Goal: Transaction & Acquisition: Purchase product/service

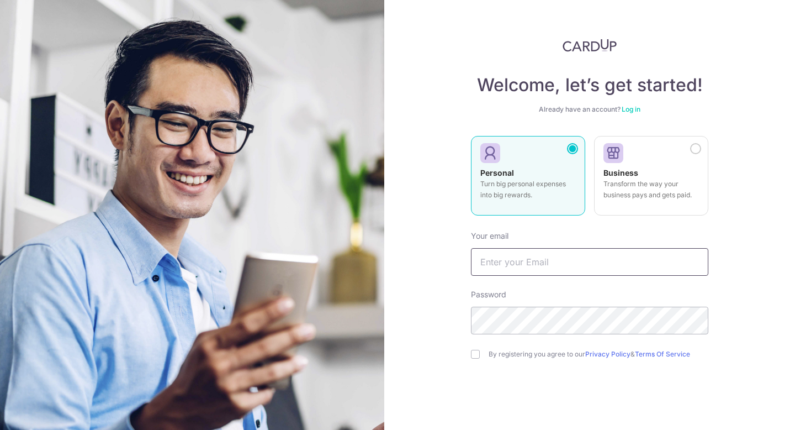
click at [528, 263] on input "text" at bounding box center [590, 262] width 238 height 28
type input "vanessa@lespetitssinges.com"
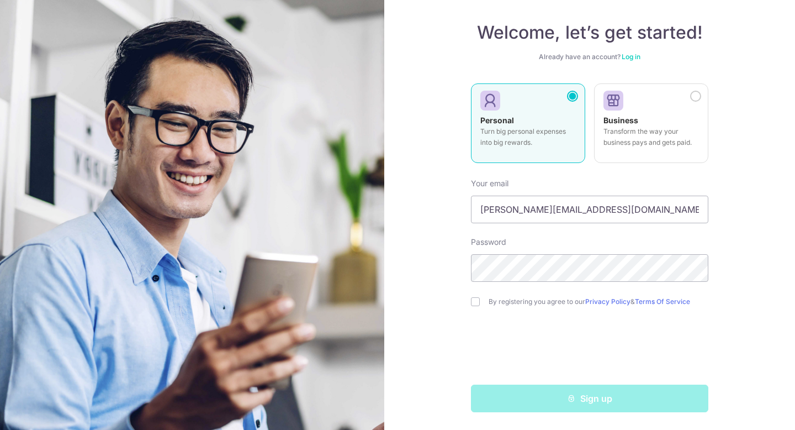
click at [587, 404] on div "Sign up" at bounding box center [590, 398] width 251 height 28
click at [523, 401] on div "Sign up" at bounding box center [590, 398] width 251 height 28
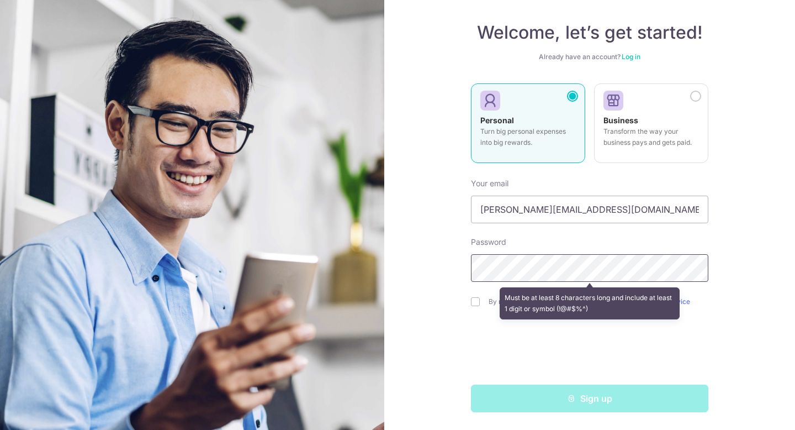
click at [406, 262] on div "Welcome, let’s get started! Already have an account? Log in Personal Turn big p…" at bounding box center [589, 215] width 411 height 430
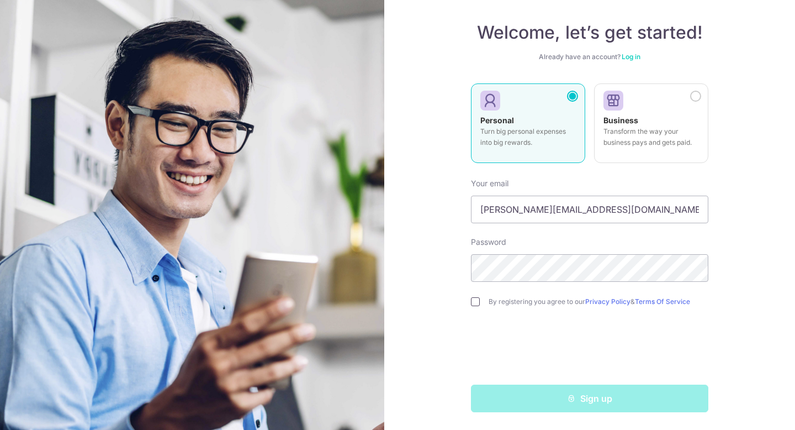
click at [477, 302] on input "checkbox" at bounding box center [475, 301] width 9 height 9
checkbox input "true"
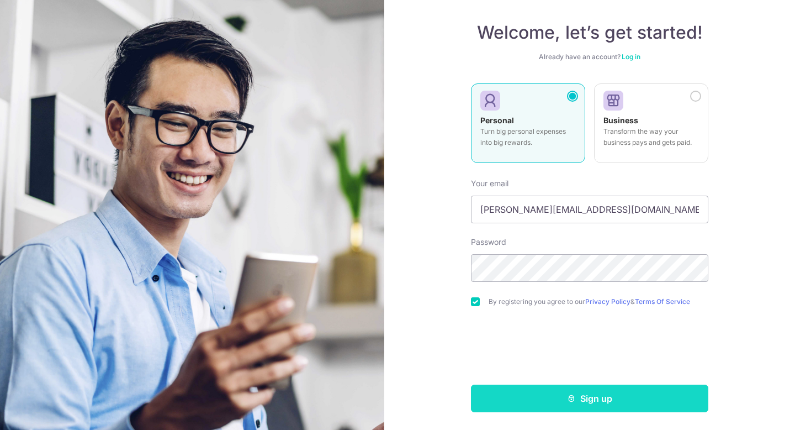
click at [585, 399] on button "Sign up" at bounding box center [590, 398] width 238 height 28
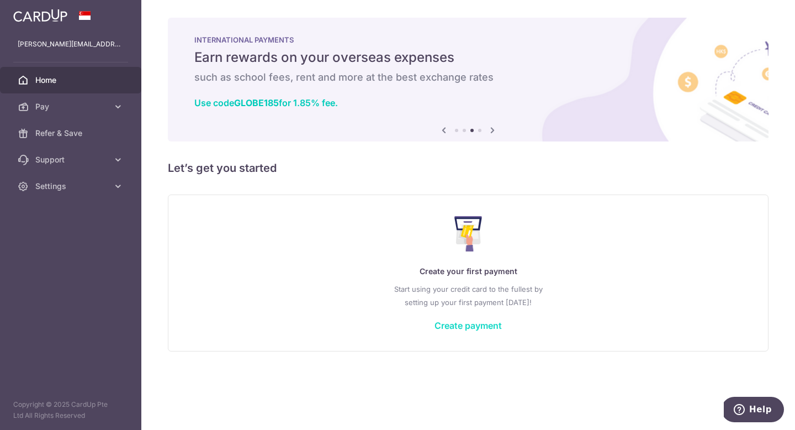
click at [482, 324] on link "Create payment" at bounding box center [468, 325] width 67 height 11
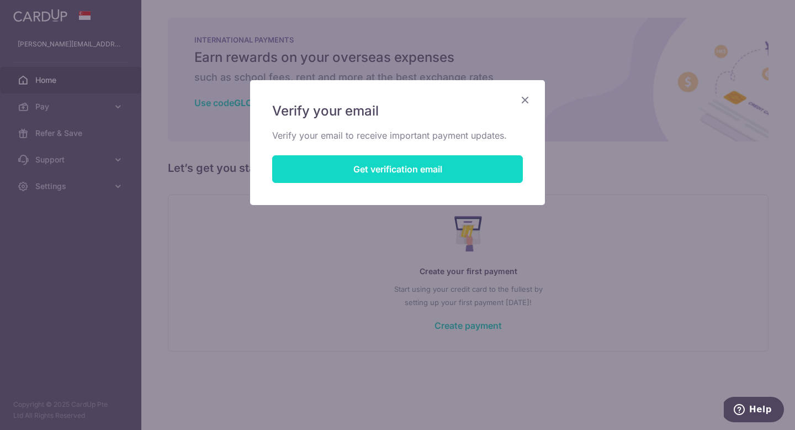
click at [413, 172] on button "Get verification email" at bounding box center [397, 169] width 251 height 28
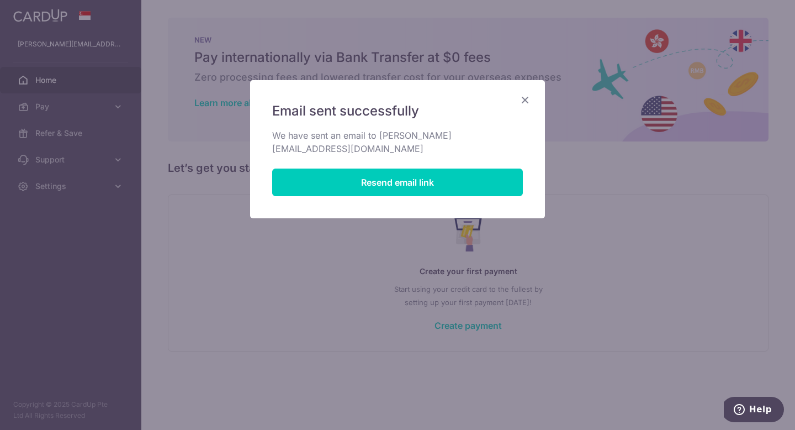
click at [525, 103] on icon "Close" at bounding box center [525, 100] width 13 height 14
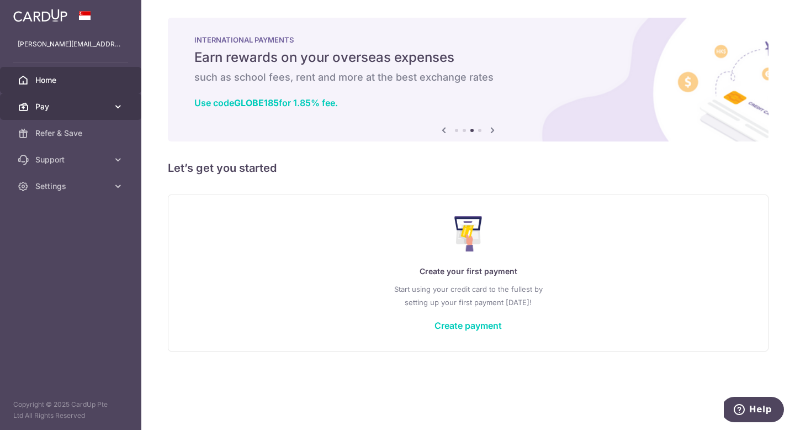
click at [42, 108] on span "Pay" at bounding box center [71, 106] width 73 height 11
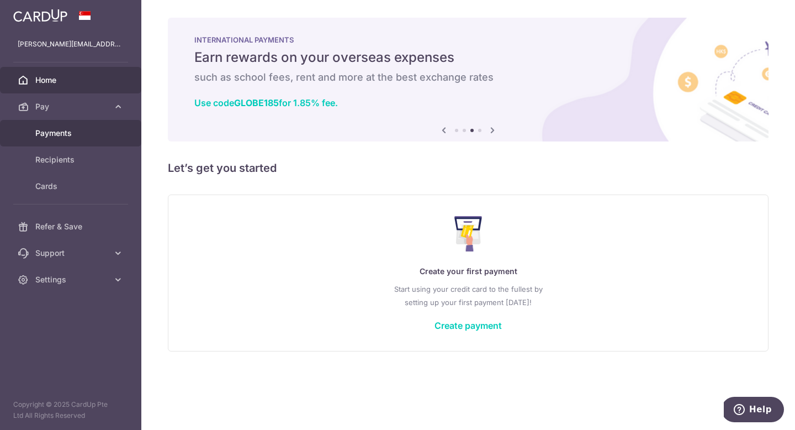
click at [59, 135] on span "Payments" at bounding box center [71, 133] width 73 height 11
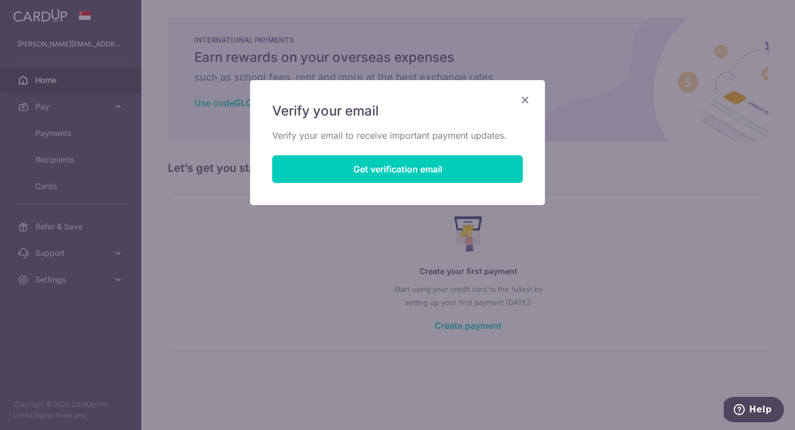
click at [522, 99] on icon "Close" at bounding box center [525, 100] width 13 height 14
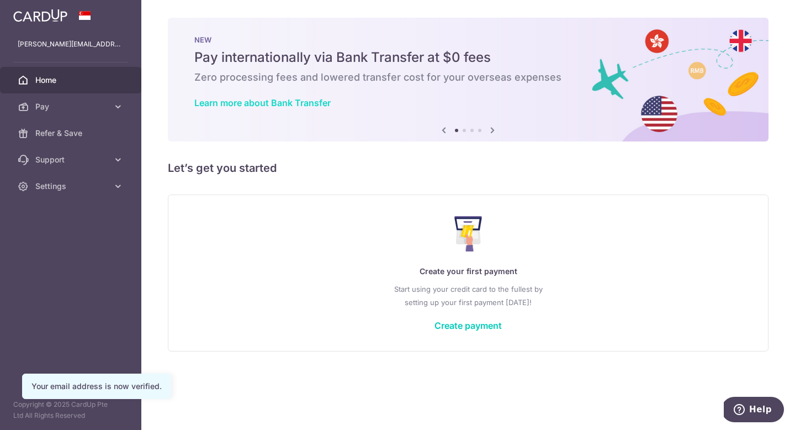
click at [260, 103] on link "Learn more about Bank Transfer" at bounding box center [262, 102] width 136 height 11
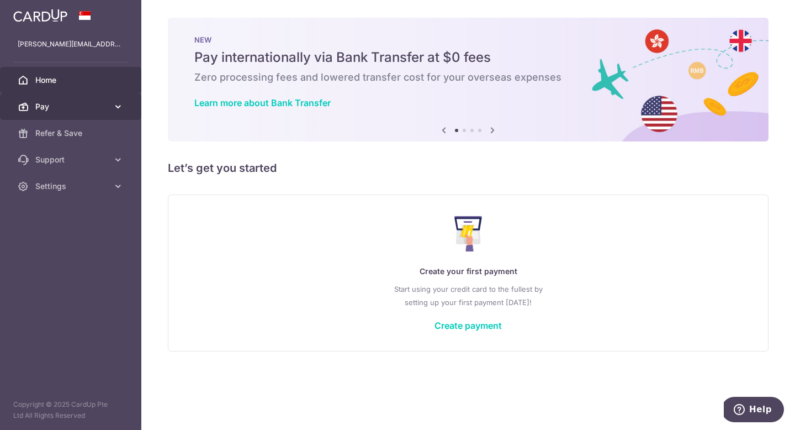
click at [96, 103] on span "Pay" at bounding box center [71, 106] width 73 height 11
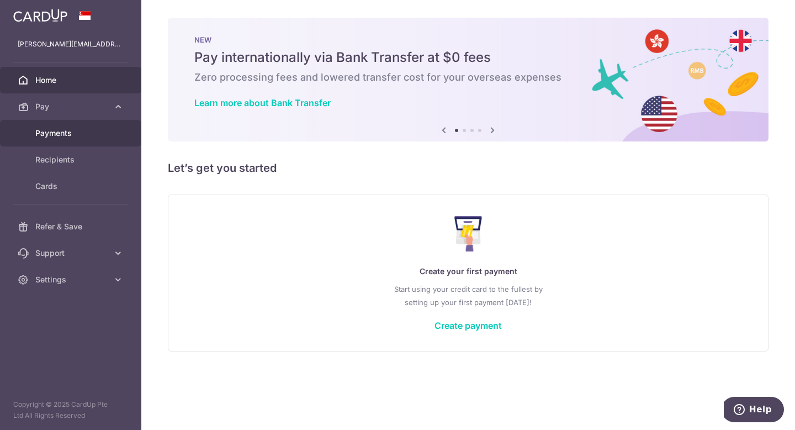
click at [72, 135] on span "Payments" at bounding box center [71, 133] width 73 height 11
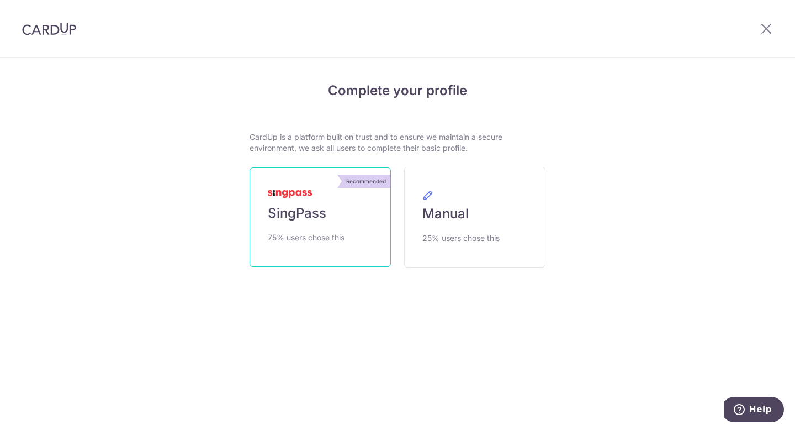
click at [316, 212] on span "SingPass" at bounding box center [297, 213] width 59 height 18
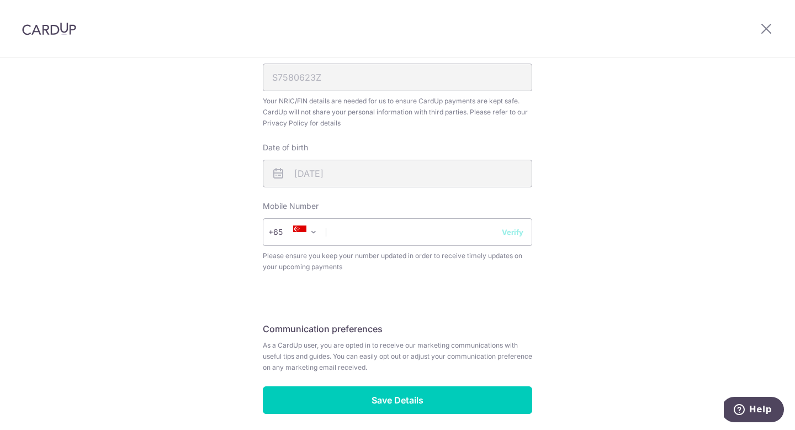
scroll to position [346, 0]
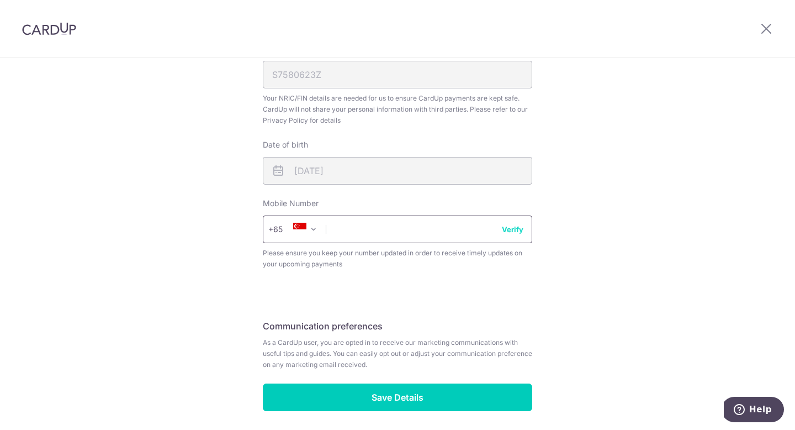
click at [368, 230] on input "text" at bounding box center [398, 229] width 270 height 28
type input "98432275"
click at [497, 285] on div "Review your details Your Details Please provide your full name as per your NRIC…" at bounding box center [398, 79] width 270 height 663
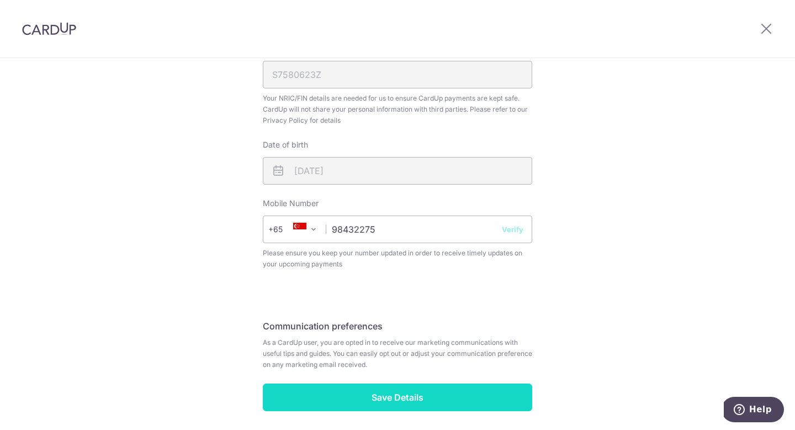
click at [402, 403] on input "Save Details" at bounding box center [398, 397] width 270 height 28
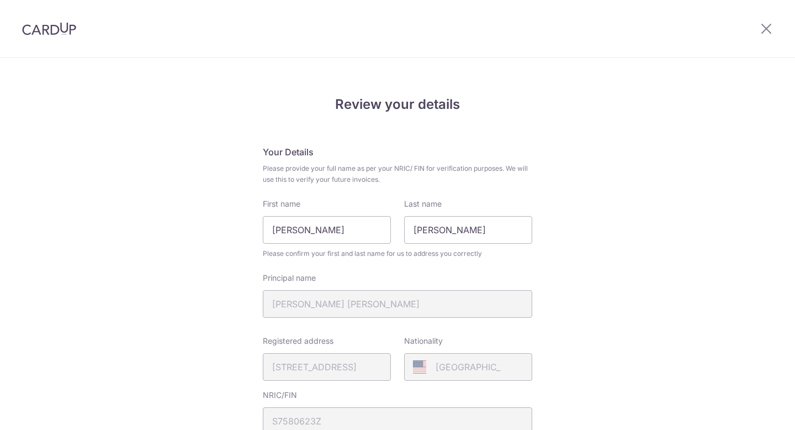
scroll to position [404, 0]
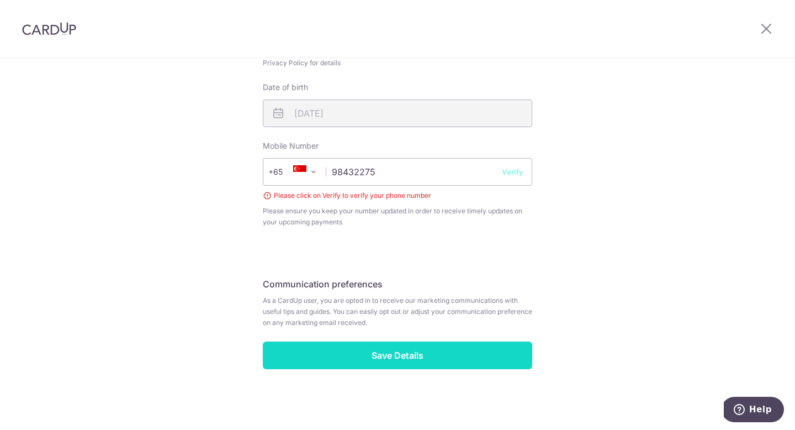
click at [383, 362] on input "Save Details" at bounding box center [398, 355] width 270 height 28
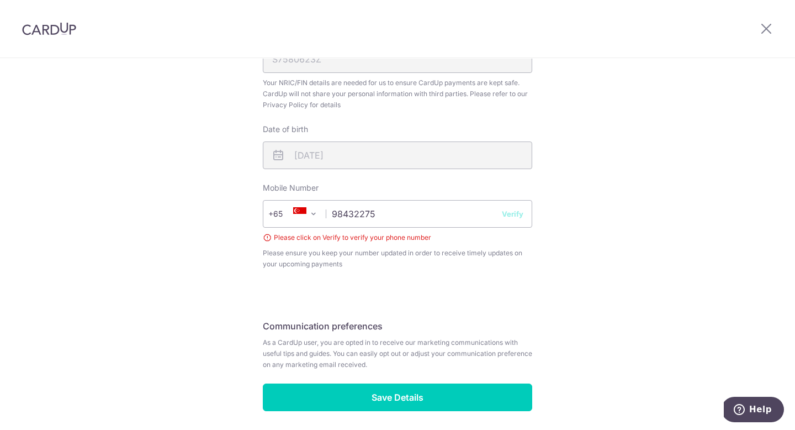
scroll to position [361, 0]
click at [268, 239] on div "Please click on Verify to verify your phone number" at bounding box center [398, 238] width 270 height 11
click at [517, 216] on button "Verify" at bounding box center [513, 214] width 22 height 11
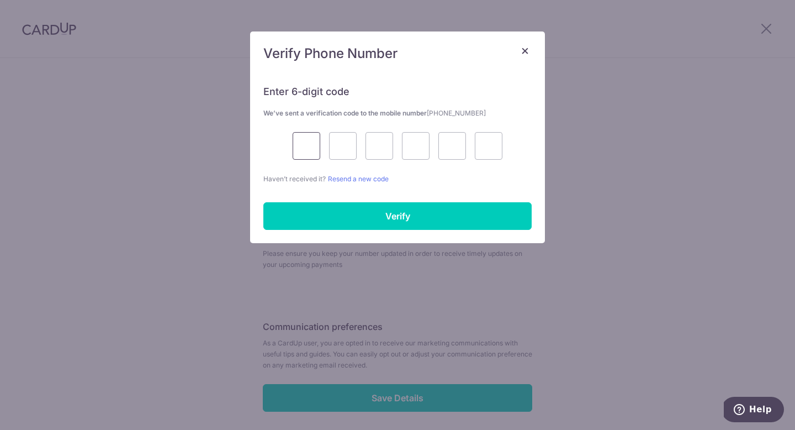
click at [310, 146] on input "text" at bounding box center [307, 146] width 28 height 28
type input "5"
type input "8"
type input "3"
type input "2"
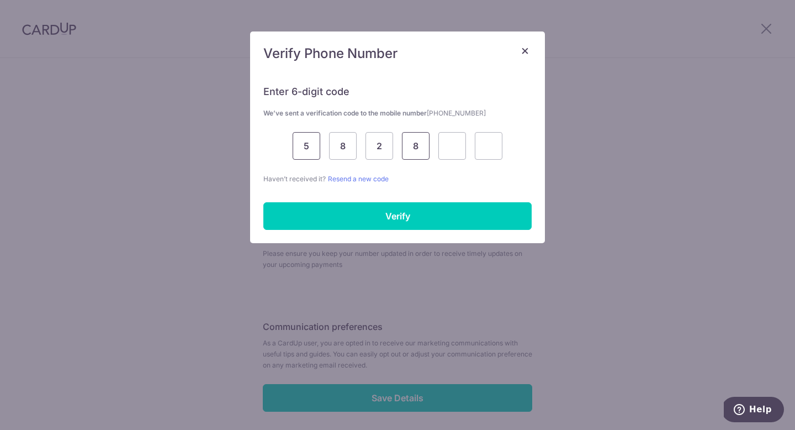
type input "8"
type input "3"
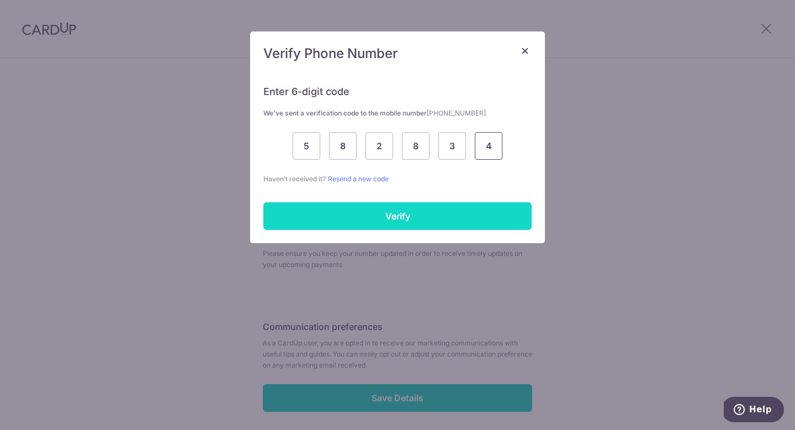
type input "4"
click at [295, 202] on input "Verify" at bounding box center [397, 216] width 268 height 28
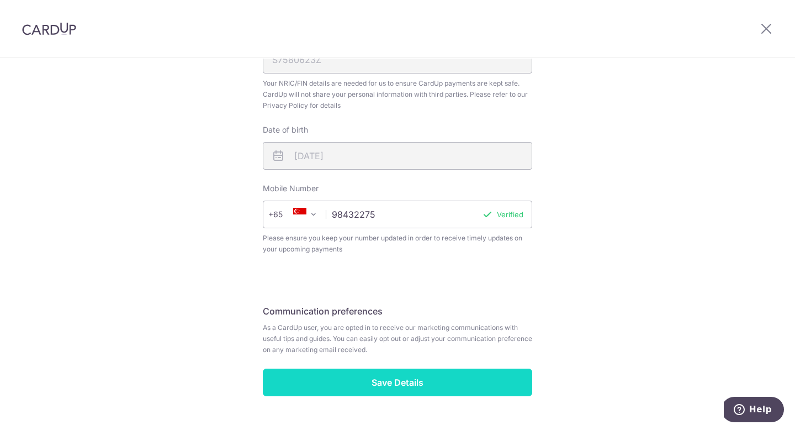
click at [367, 379] on input "Save Details" at bounding box center [398, 382] width 270 height 28
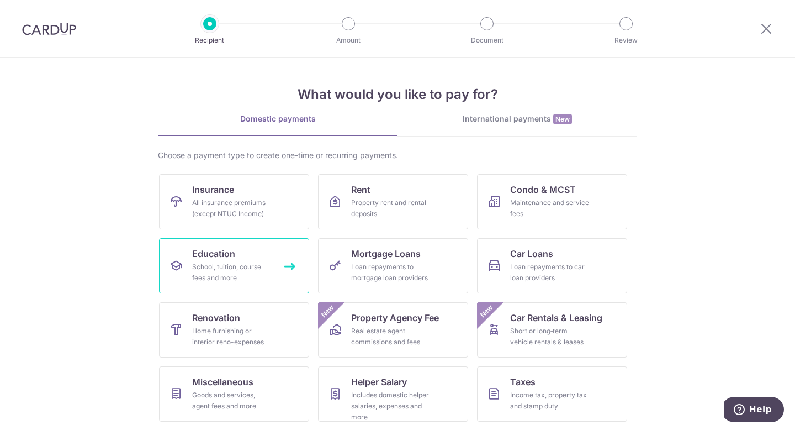
click at [265, 270] on div "School, tuition, course fees and more" at bounding box center [232, 272] width 80 height 22
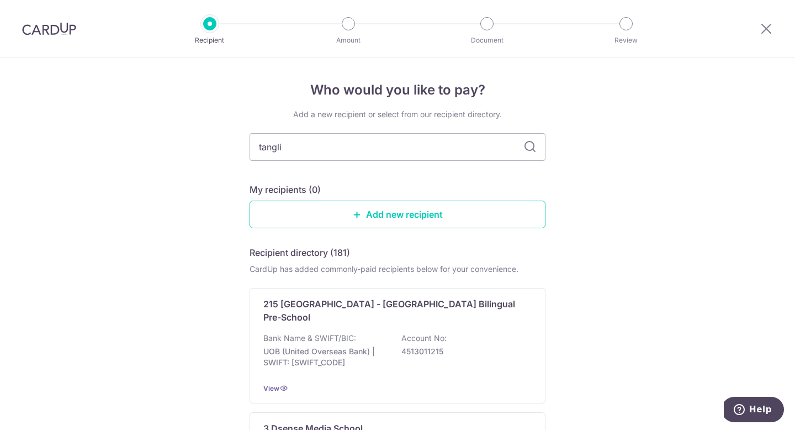
type input "tanglin"
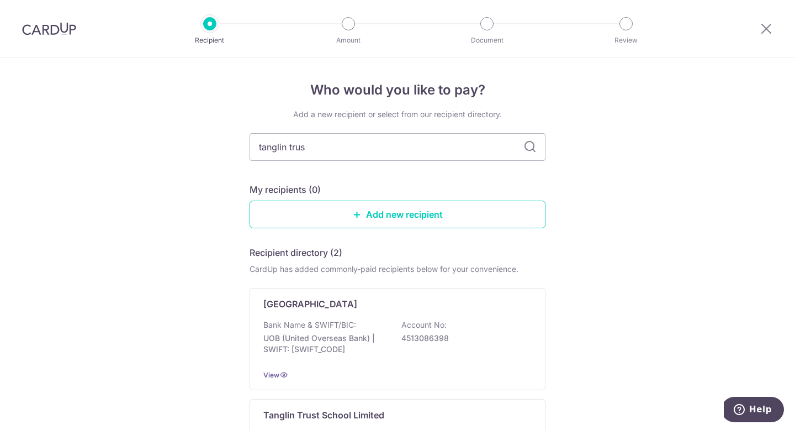
type input "tanglin trust"
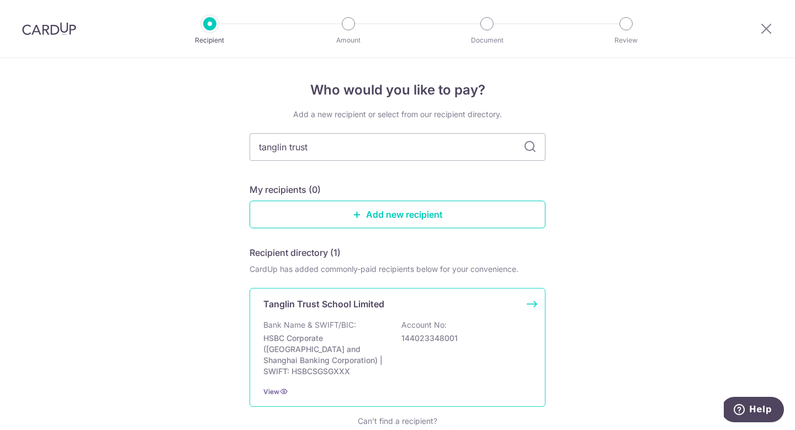
click at [322, 341] on p "HSBC Corporate (Hongkong and Shanghai Banking Corporation) | SWIFT: HSBCSGSGXXX" at bounding box center [325, 355] width 124 height 44
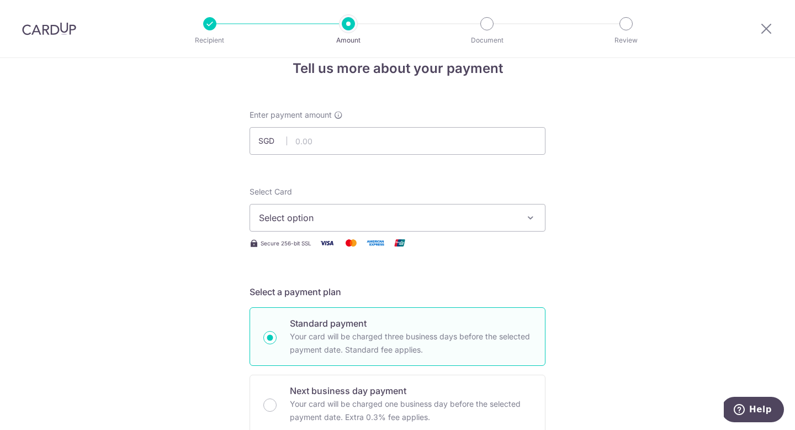
scroll to position [12, 0]
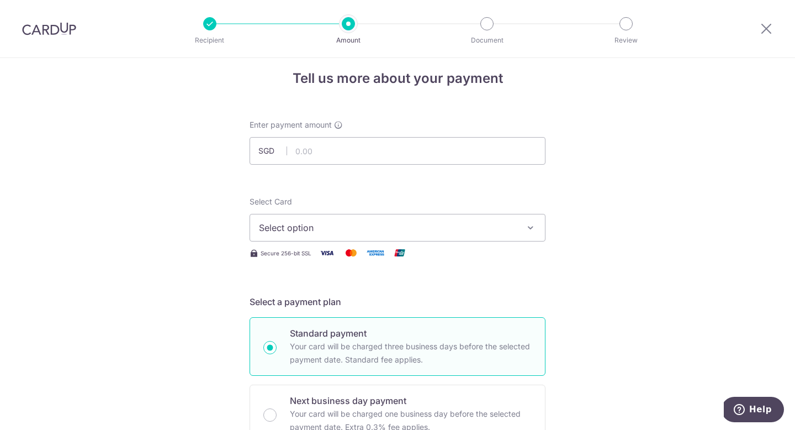
click at [307, 223] on span "Select option" at bounding box center [387, 227] width 257 height 13
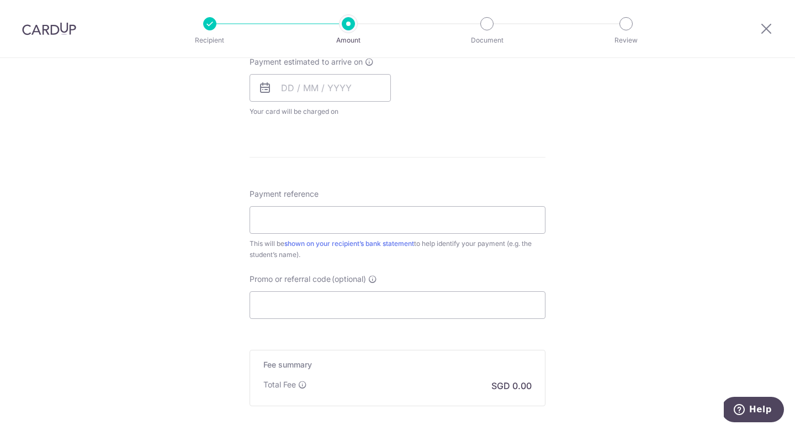
scroll to position [628, 0]
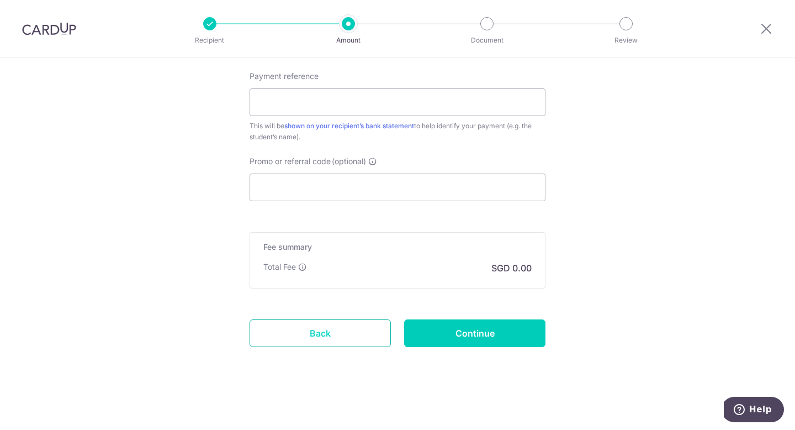
click at [331, 338] on link "Back" at bounding box center [320, 333] width 141 height 28
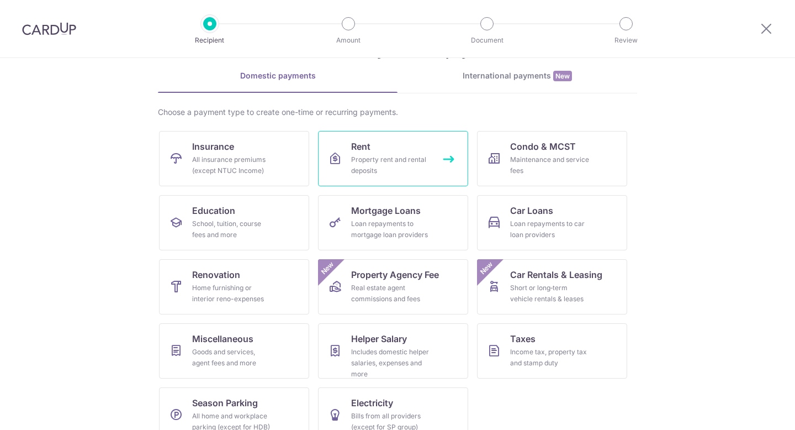
scroll to position [65, 0]
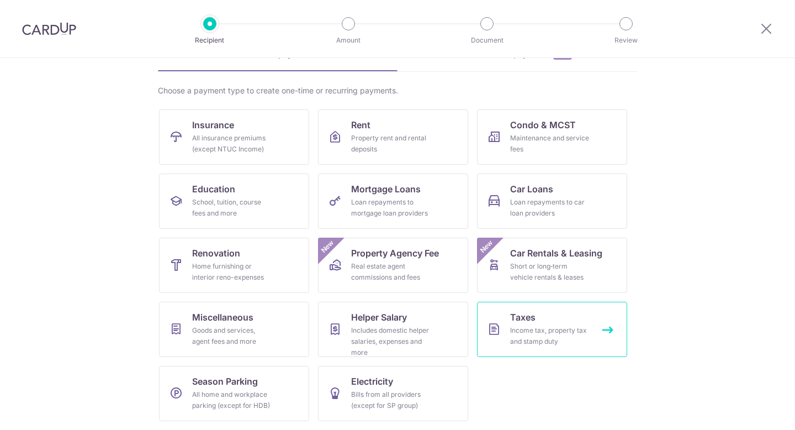
click at [553, 331] on div "Income tax, property tax and stamp duty" at bounding box center [550, 336] width 80 height 22
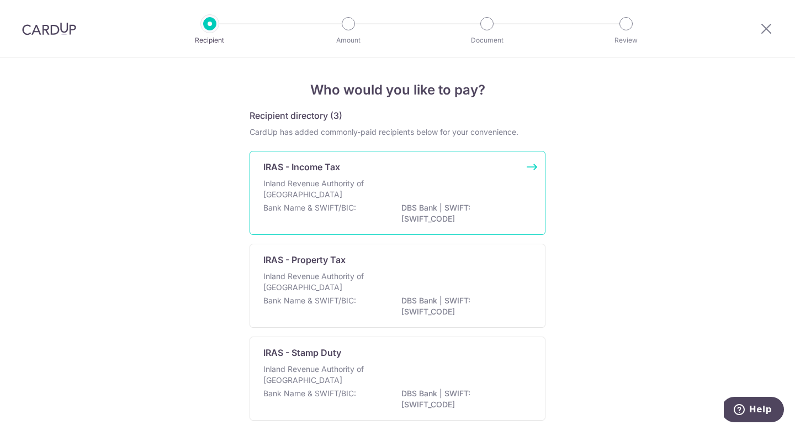
click at [467, 194] on div "Inland Revenue Authority of Singapore" at bounding box center [397, 190] width 268 height 24
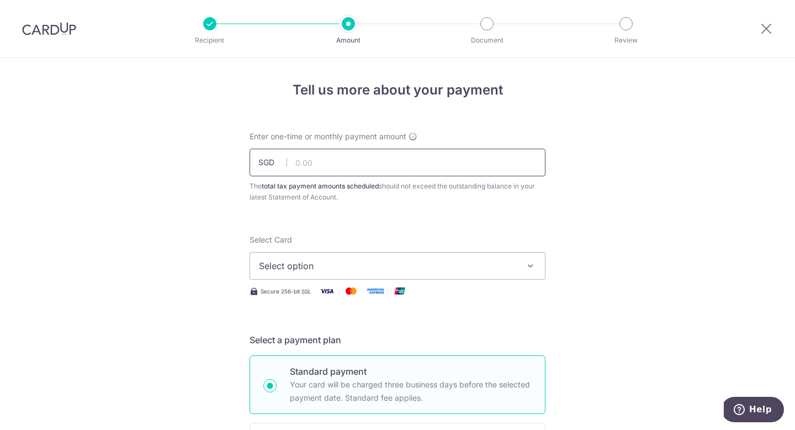
click at [362, 162] on input "text" at bounding box center [398, 163] width 296 height 28
type input "775.10"
click at [316, 260] on span "Select option" at bounding box center [387, 265] width 257 height 13
click at [306, 296] on span "Add credit card" at bounding box center [407, 296] width 257 height 11
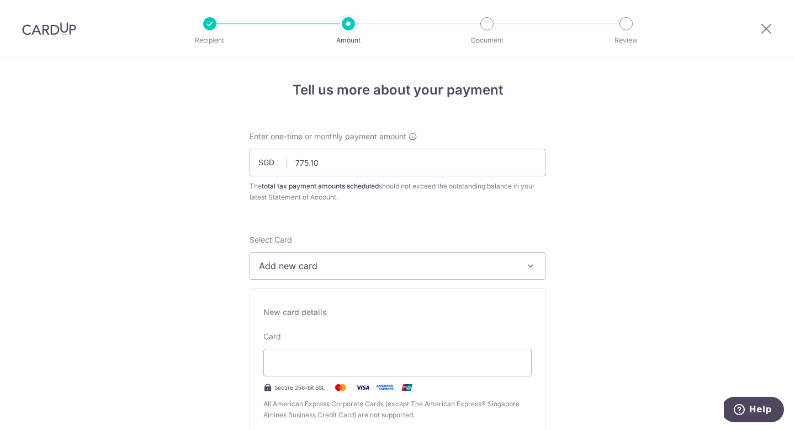
type input "10 / 2030"
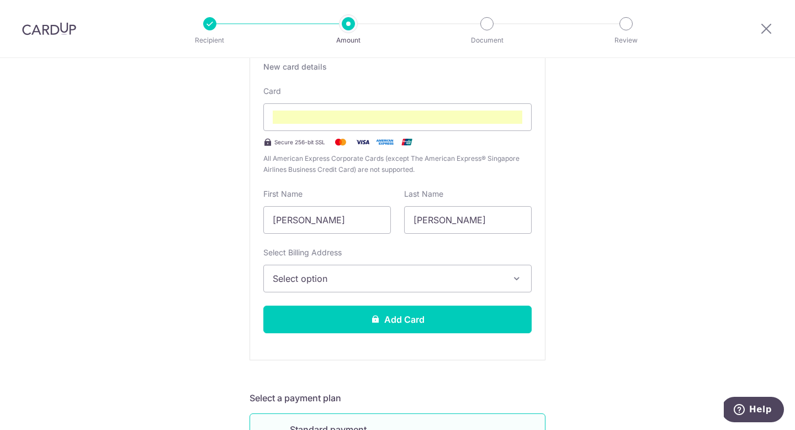
scroll to position [247, 0]
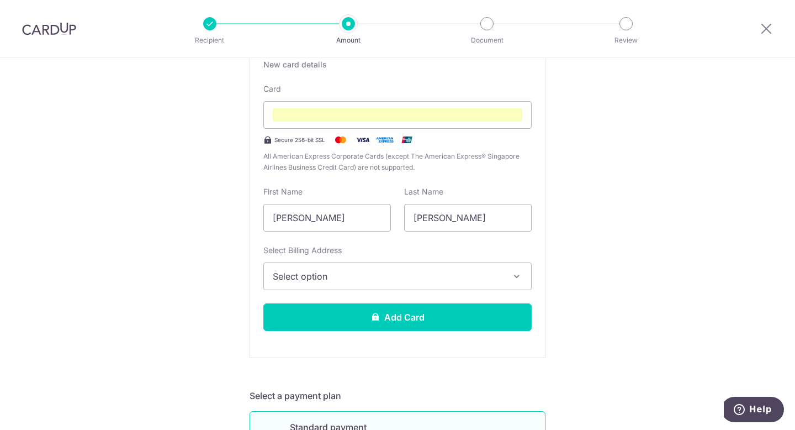
click at [472, 277] on span "Select option" at bounding box center [388, 276] width 230 height 13
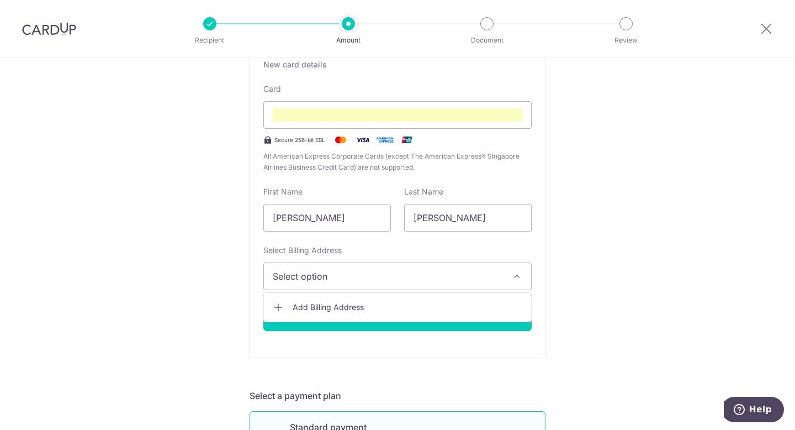
click at [359, 310] on span "Add Billing Address" at bounding box center [408, 307] width 230 height 11
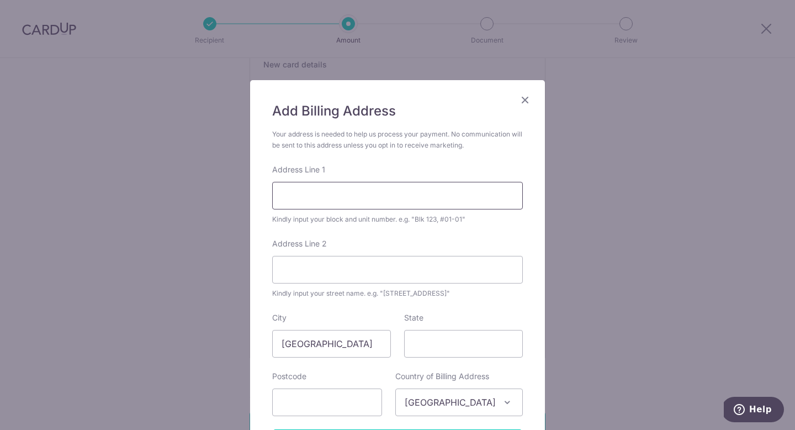
click at [339, 186] on input "Address Line 1" at bounding box center [397, 196] width 251 height 28
type input "[STREET_ADDRESS]"
type input "[GEOGRAPHIC_DATA]"
type input "249787"
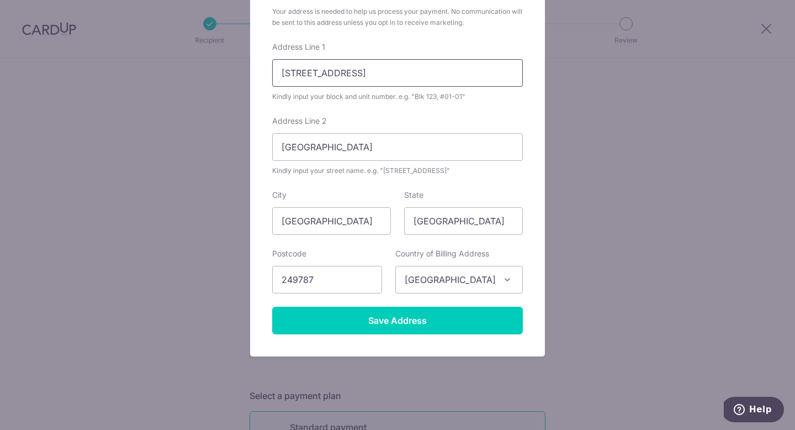
scroll to position [123, 0]
click at [444, 338] on div "Add Billing Address Your address is needed to help us process your payment. No …" at bounding box center [397, 156] width 295 height 399
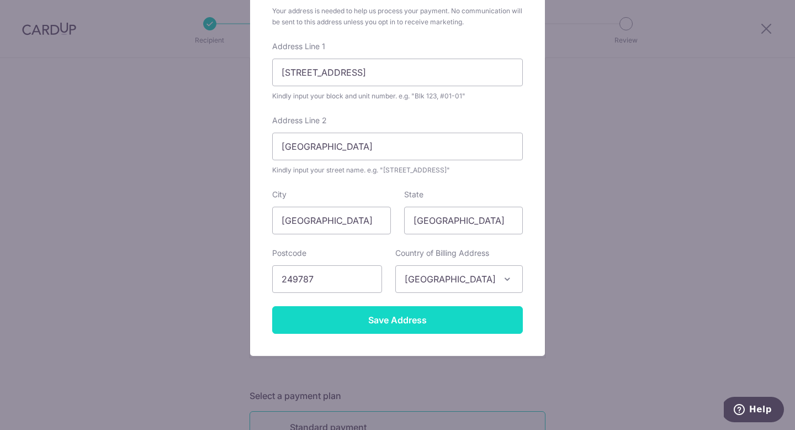
click at [436, 307] on input "Save Address" at bounding box center [397, 320] width 251 height 28
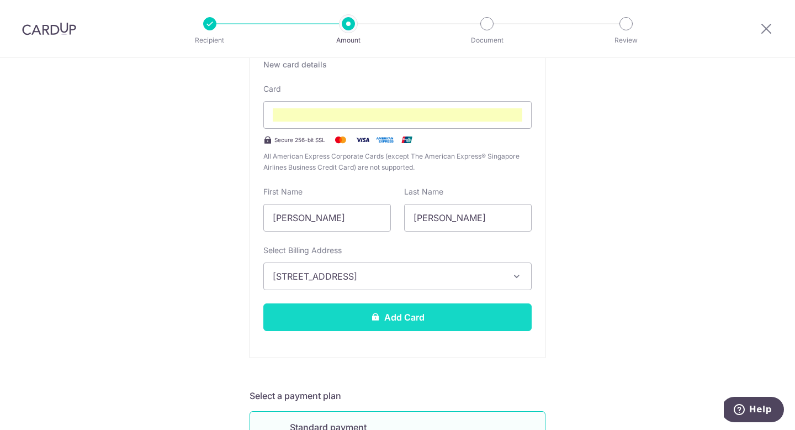
click at [398, 318] on button "Add Card" at bounding box center [397, 317] width 268 height 28
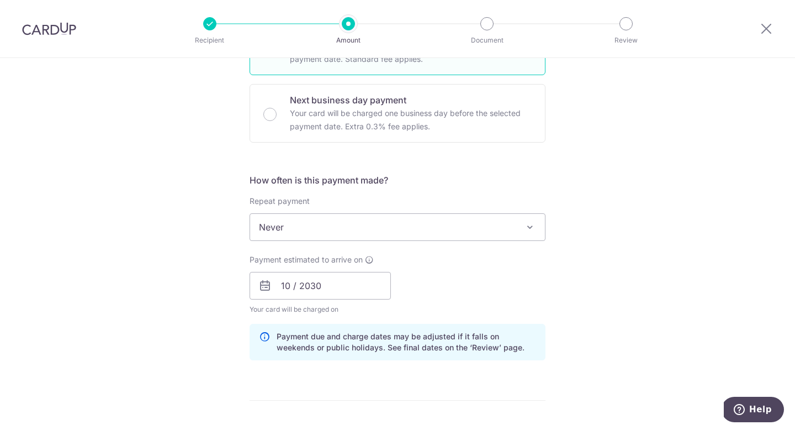
scroll to position [341, 0]
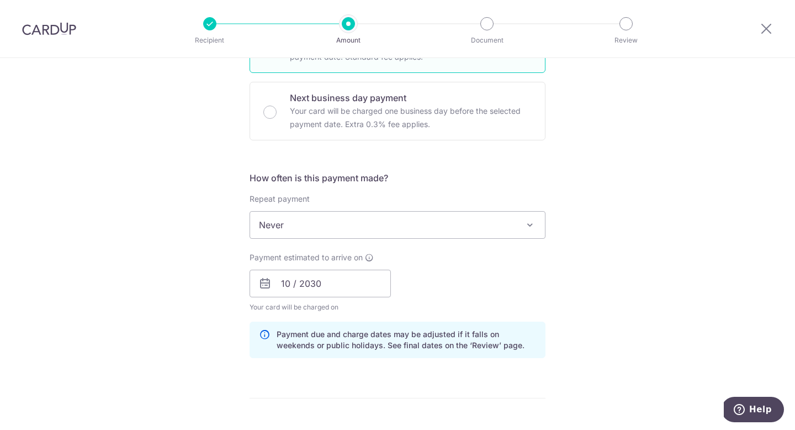
click at [363, 230] on span "Never" at bounding box center [397, 225] width 295 height 27
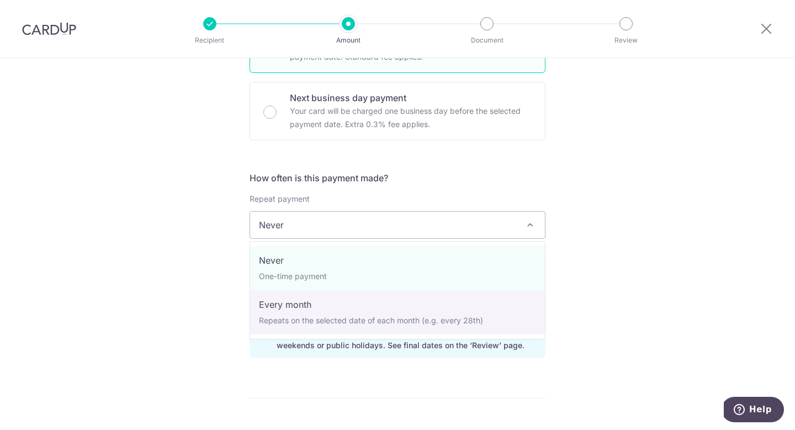
select select "3"
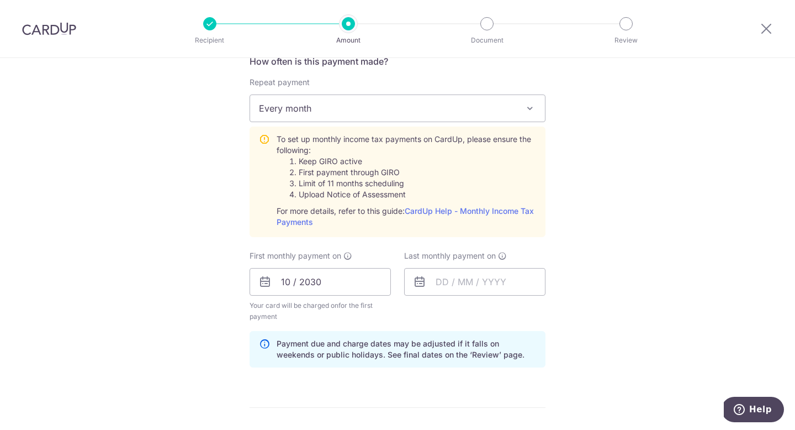
scroll to position [460, 0]
click at [333, 280] on input "10 / 2030" at bounding box center [320, 280] width 141 height 28
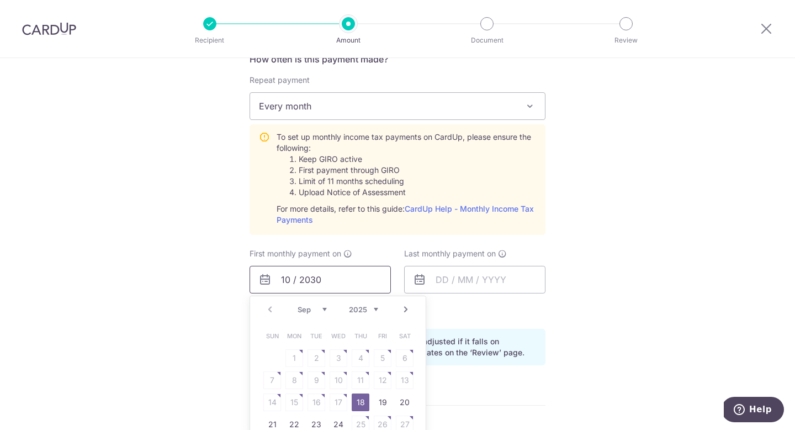
drag, startPoint x: 323, startPoint y: 278, endPoint x: 309, endPoint y: 278, distance: 13.3
click at [309, 278] on input "10 / 2030" at bounding box center [320, 280] width 141 height 28
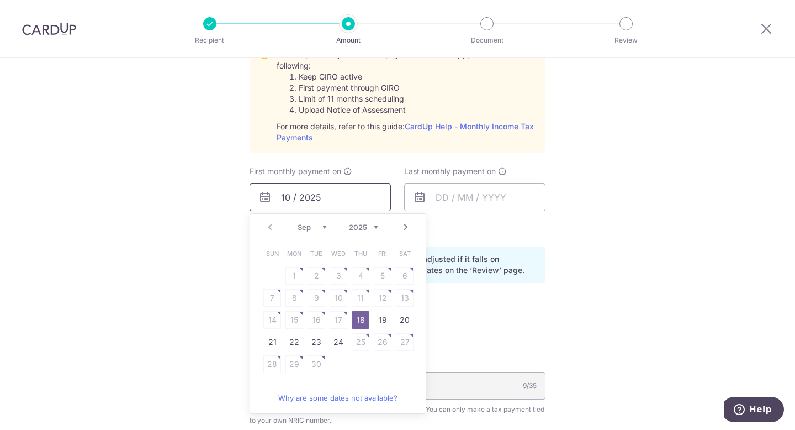
scroll to position [544, 0]
type input "10 / 2025"
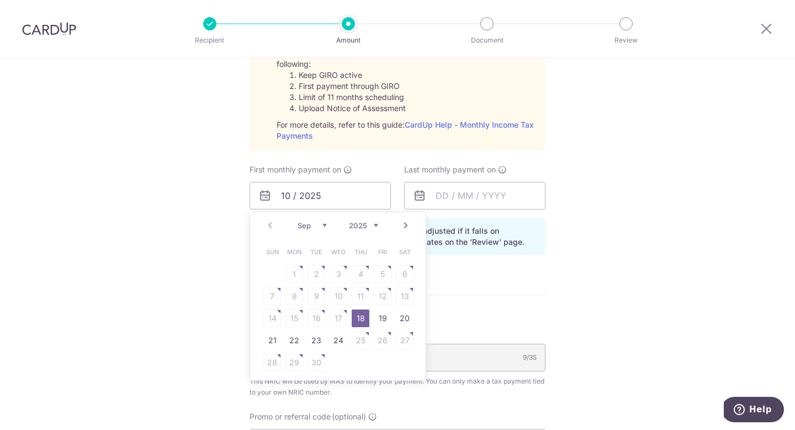
click at [406, 224] on link "Next" at bounding box center [405, 225] width 13 height 13
click at [292, 296] on table "Sun Mon Tue Wed Thu Fri Sat 1 2 3 4 5 6 7 8 9 10 11 12 13 14 15 16 17 18 19 20 …" at bounding box center [338, 307] width 155 height 133
click at [319, 296] on link "7" at bounding box center [317, 296] width 18 height 18
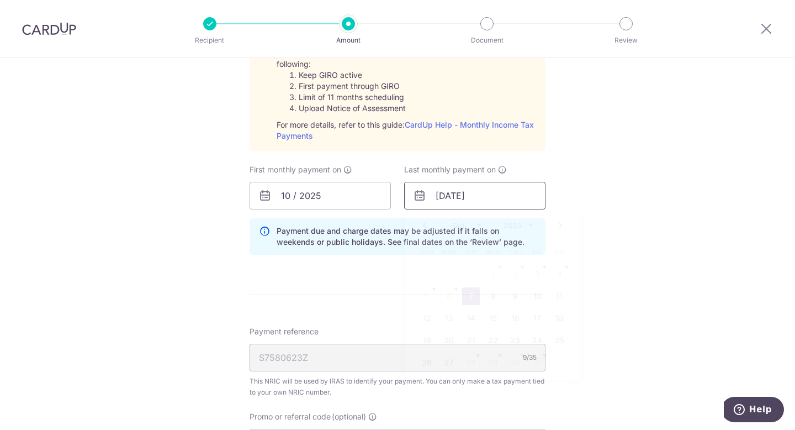
click at [488, 196] on input "[DATE]" at bounding box center [474, 196] width 141 height 28
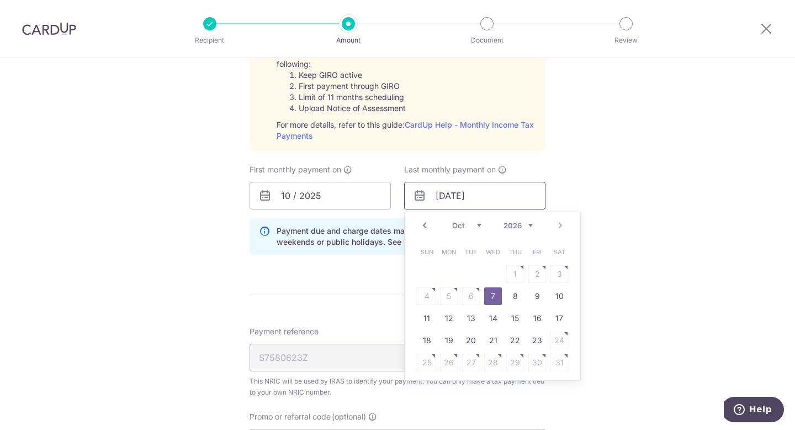
type input "[DATE]"
click at [493, 297] on link "7" at bounding box center [493, 296] width 18 height 18
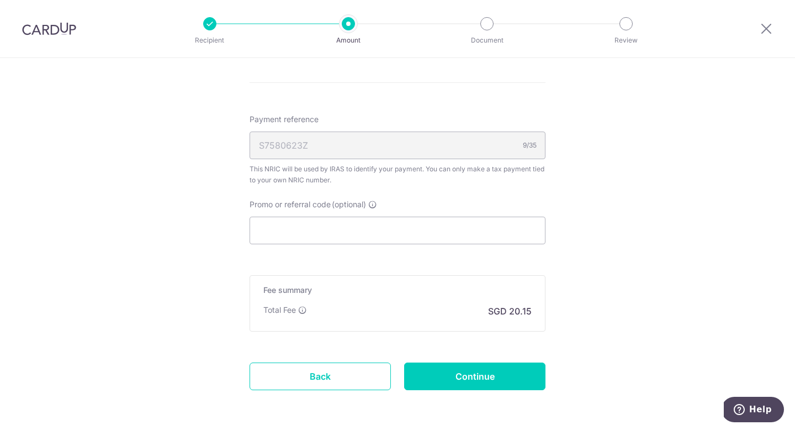
scroll to position [757, 0]
click at [303, 232] on input "Promo or referral code (optional)" at bounding box center [398, 229] width 296 height 28
paste input "VTAX25R"
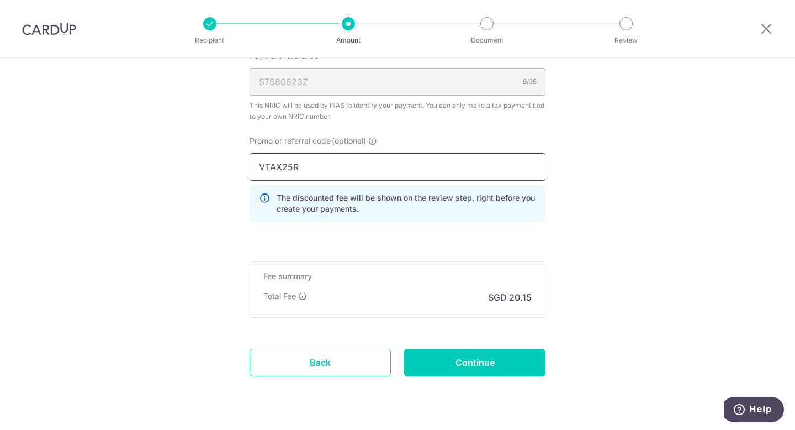
scroll to position [840, 0]
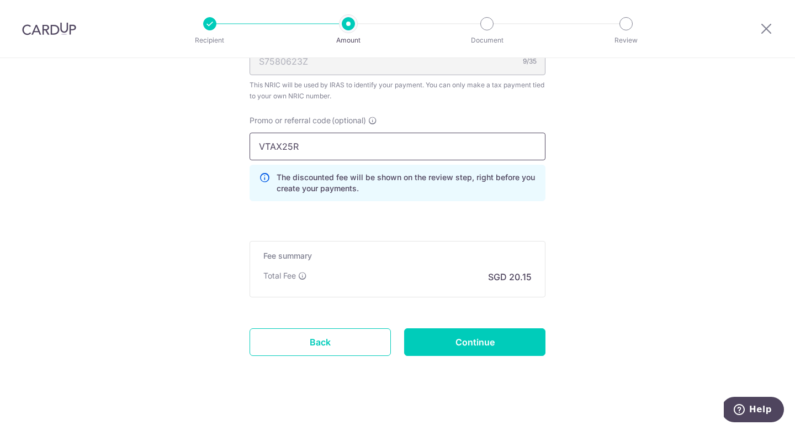
type input "VTAX25R"
click at [492, 342] on input "Continue" at bounding box center [474, 342] width 141 height 28
type input "Create Schedule"
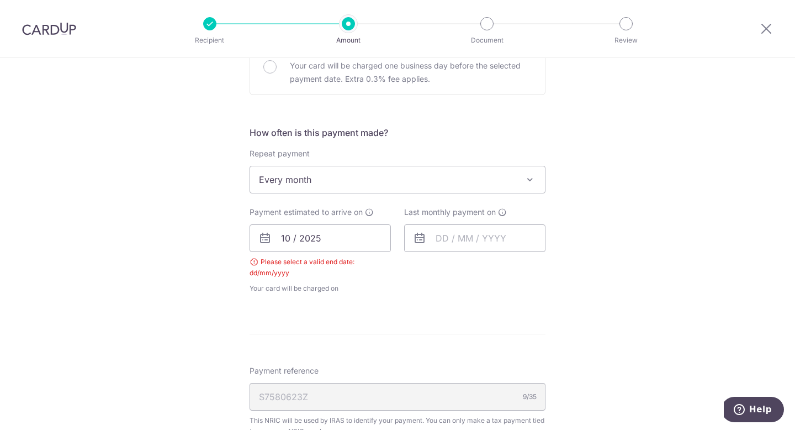
scroll to position [386, 0]
click at [471, 240] on input "text" at bounding box center [474, 239] width 141 height 28
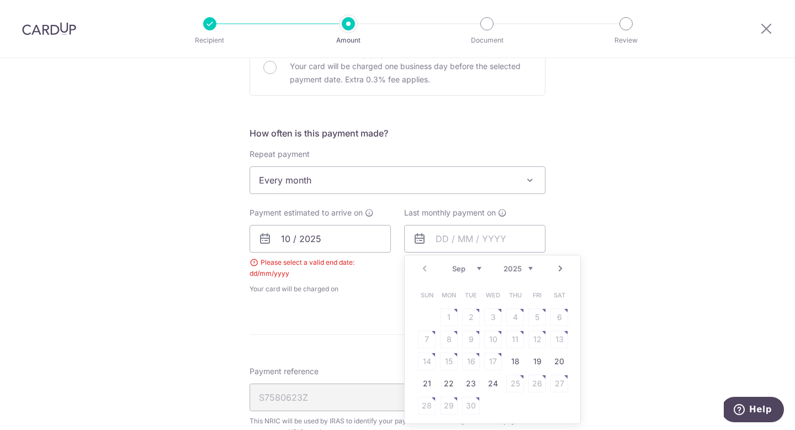
click at [530, 265] on select "2025 2026" at bounding box center [518, 268] width 29 height 9
click at [450, 333] on link "7" at bounding box center [449, 339] width 18 height 18
type input "[DATE]"
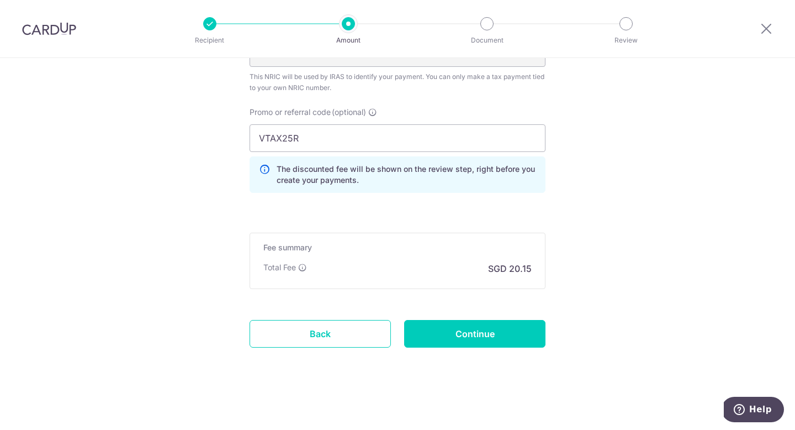
scroll to position [776, 0]
click at [494, 334] on input "Continue" at bounding box center [474, 333] width 141 height 28
type input "Create Schedule"
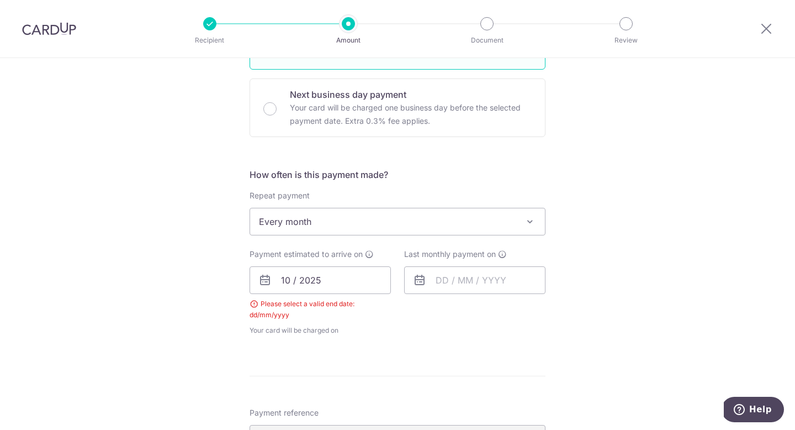
scroll to position [359, 0]
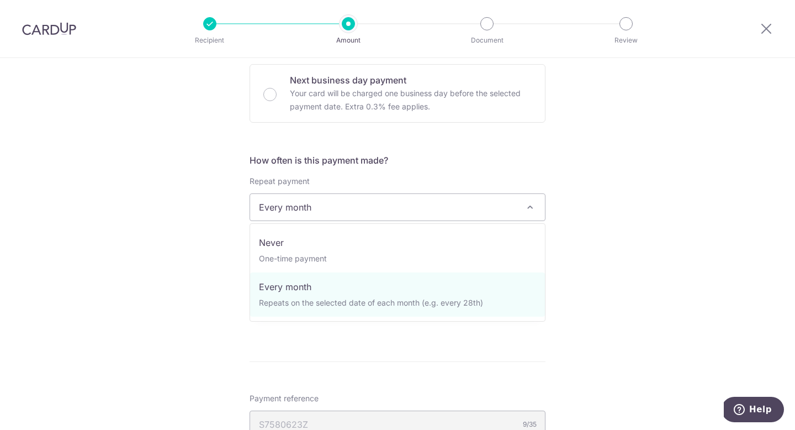
click at [488, 209] on span "Every month" at bounding box center [397, 207] width 295 height 27
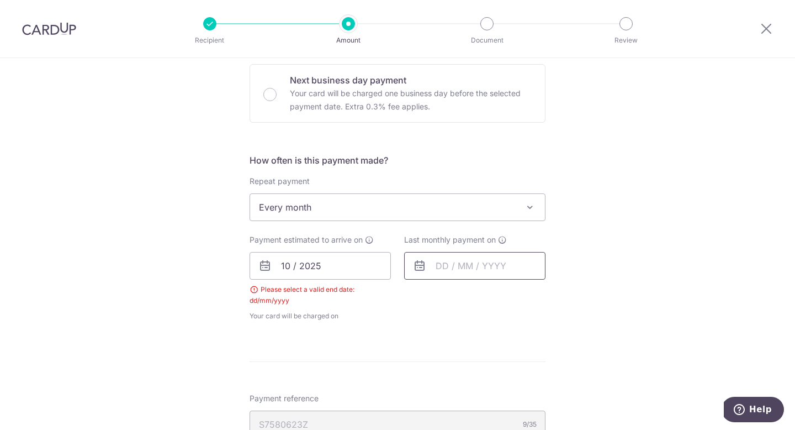
click at [446, 264] on input "text" at bounding box center [474, 266] width 141 height 28
click at [491, 365] on table "Sun Mon Tue Wed Thu Fri Sat 1 2 3 4 5 6 7 8 9 10 11 12 13 14 15 16 17 18 19 20 …" at bounding box center [493, 377] width 155 height 133
click at [530, 294] on select "2025 2026" at bounding box center [518, 295] width 29 height 9
click at [331, 264] on input "10 / 2025" at bounding box center [320, 266] width 141 height 28
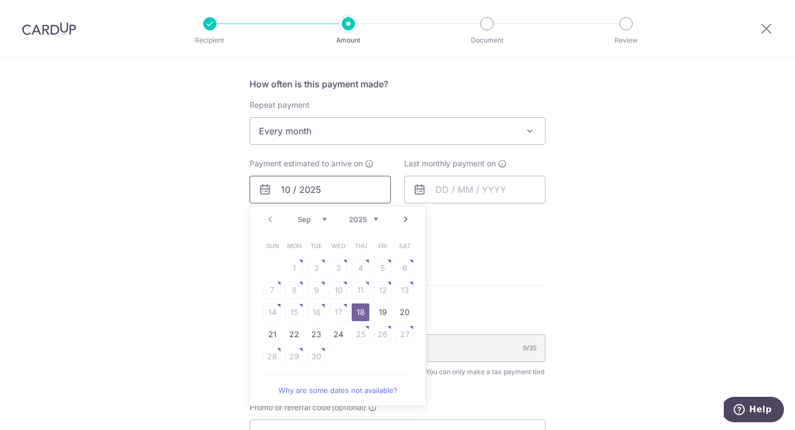
scroll to position [470, 0]
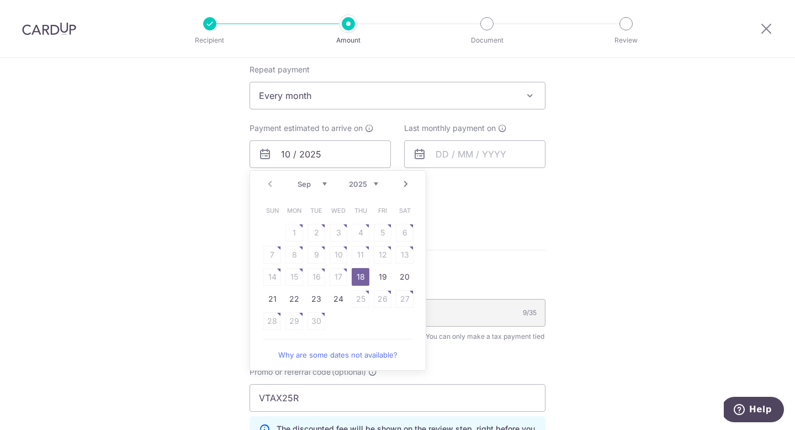
click at [358, 277] on link "18" at bounding box center [361, 277] width 18 height 18
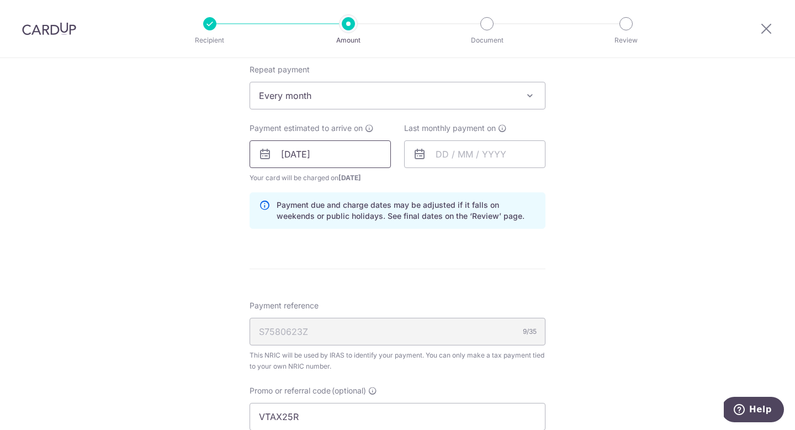
click at [302, 157] on input "18/09/2025" at bounding box center [320, 154] width 141 height 28
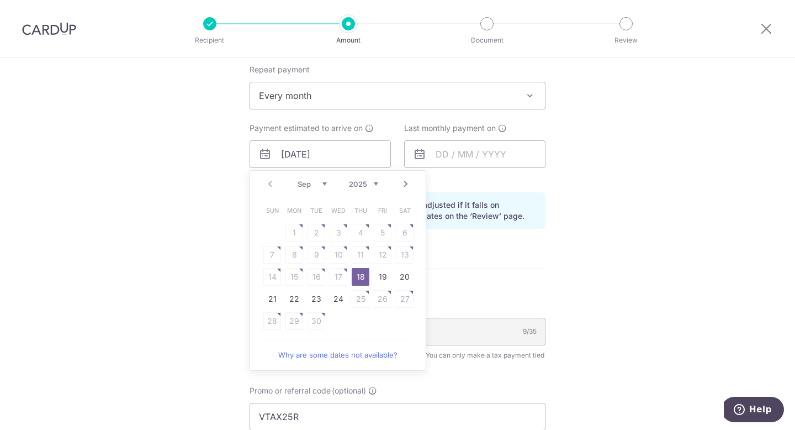
click at [322, 182] on select "Sep Oct Nov Dec" at bounding box center [312, 184] width 29 height 9
click at [313, 255] on link "7" at bounding box center [317, 255] width 18 height 18
type input "07/10/2025"
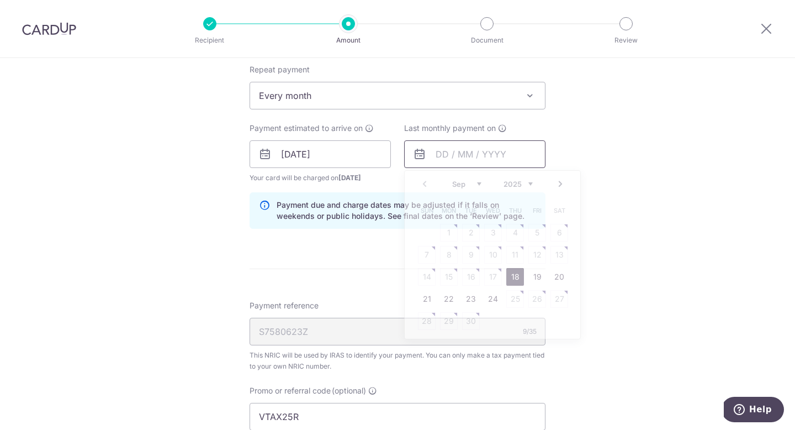
click at [439, 155] on input "text" at bounding box center [474, 154] width 141 height 28
click at [530, 184] on select "2025 2026" at bounding box center [518, 184] width 29 height 9
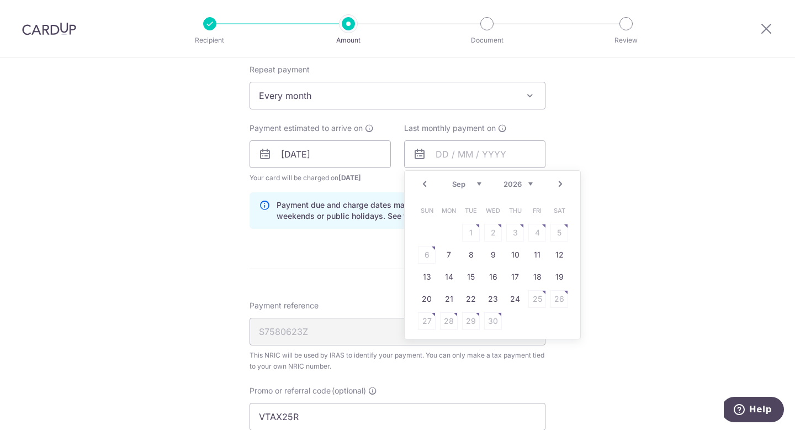
click at [477, 184] on select "Jan Feb Mar Apr May Jun Jul Aug Sep Oct" at bounding box center [466, 184] width 29 height 9
click at [496, 259] on link "7" at bounding box center [493, 255] width 18 height 18
type input "07/10/2026"
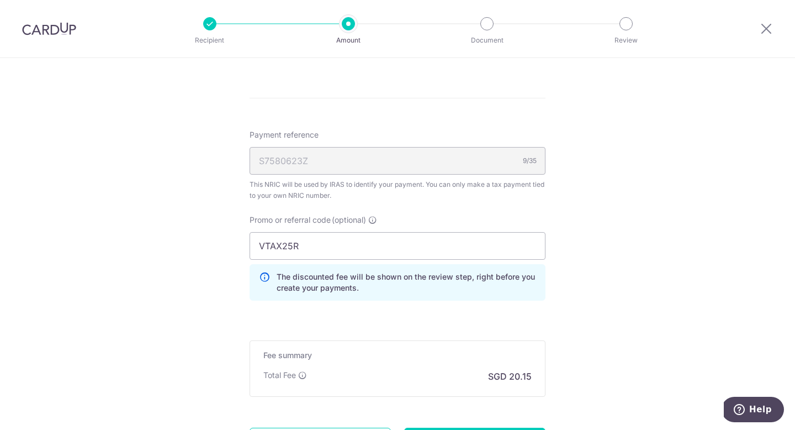
scroll to position [749, 0]
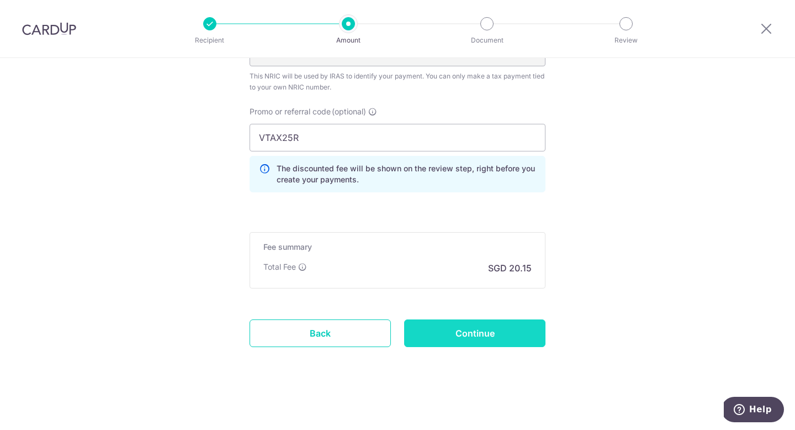
click at [474, 339] on input "Continue" at bounding box center [474, 333] width 141 height 28
type input "Create Schedule"
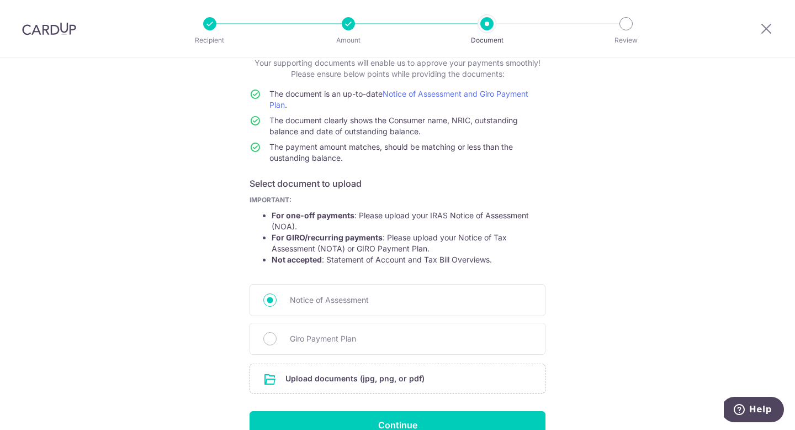
scroll to position [102, 0]
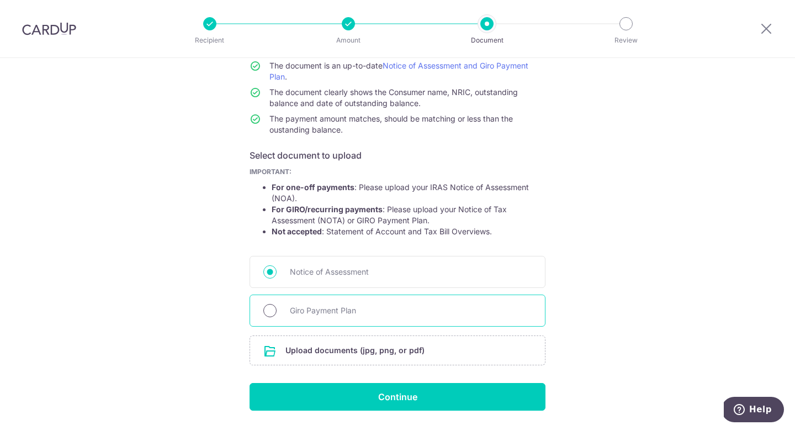
click at [270, 312] on input "Giro Payment Plan" at bounding box center [269, 310] width 13 height 13
radio input "true"
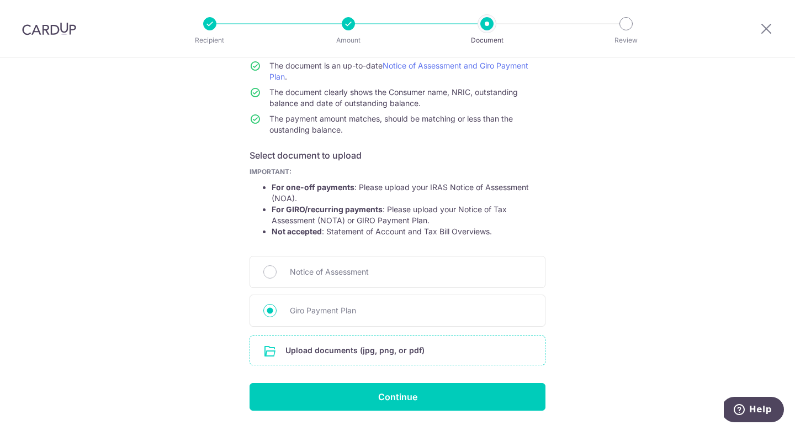
click at [299, 354] on input "file" at bounding box center [397, 350] width 295 height 29
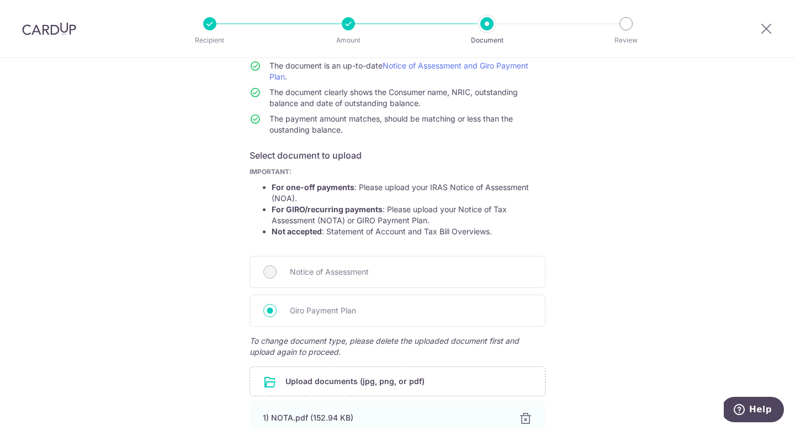
scroll to position [210, 0]
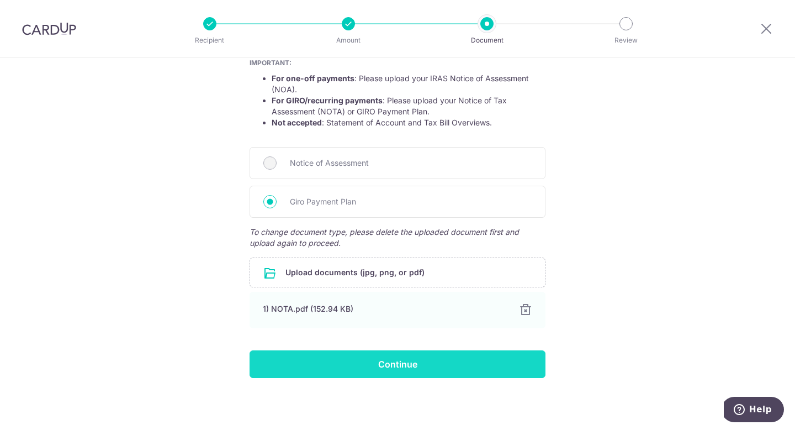
click at [413, 366] on input "Continue" at bounding box center [398, 364] width 296 height 28
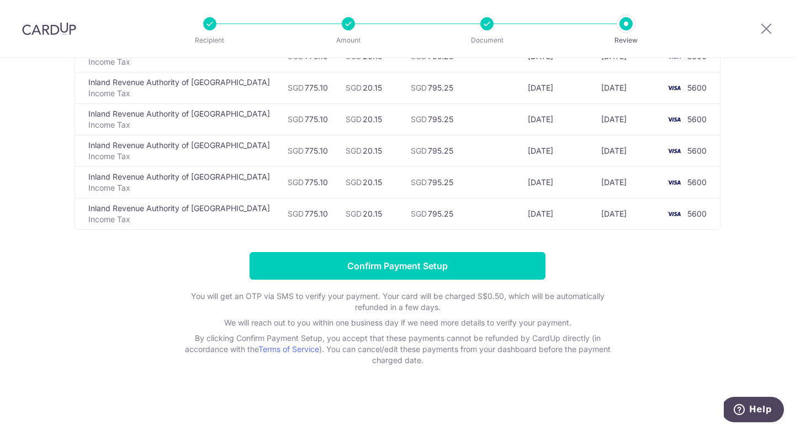
scroll to position [332, 0]
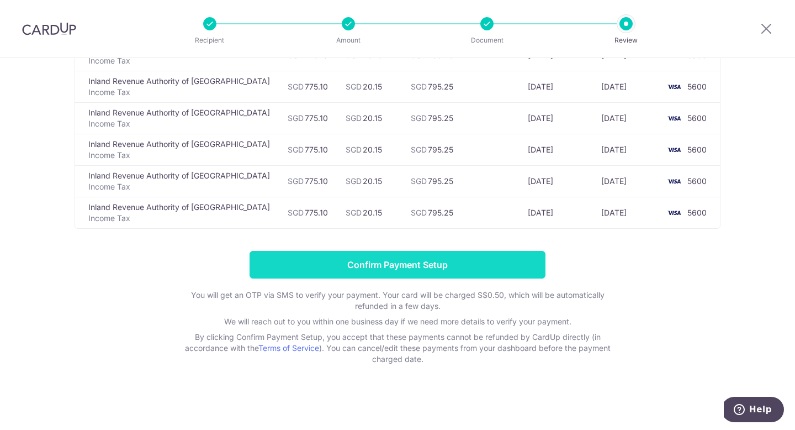
click at [406, 264] on input "Confirm Payment Setup" at bounding box center [398, 265] width 296 height 28
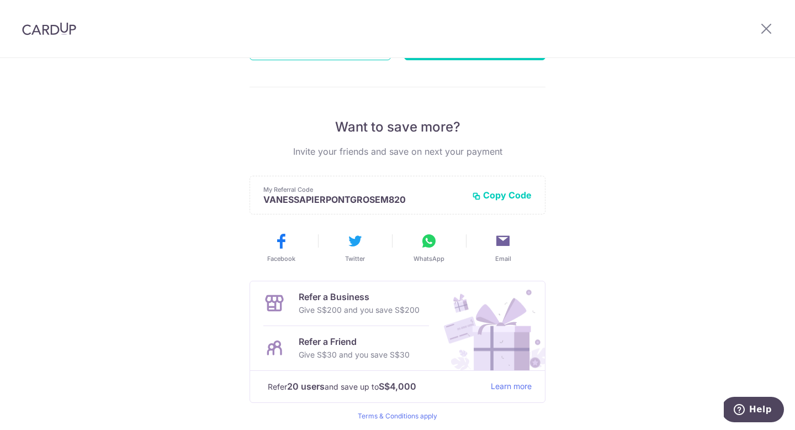
scroll to position [181, 0]
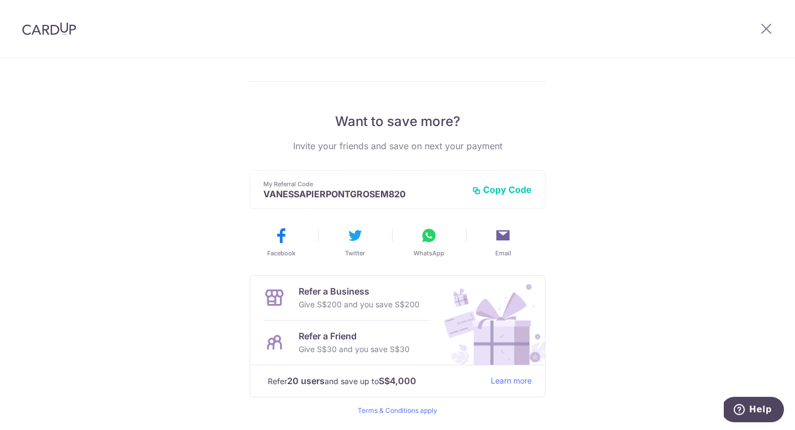
click at [505, 191] on button "Copy Code" at bounding box center [502, 189] width 60 height 11
